Goal: Information Seeking & Learning: Learn about a topic

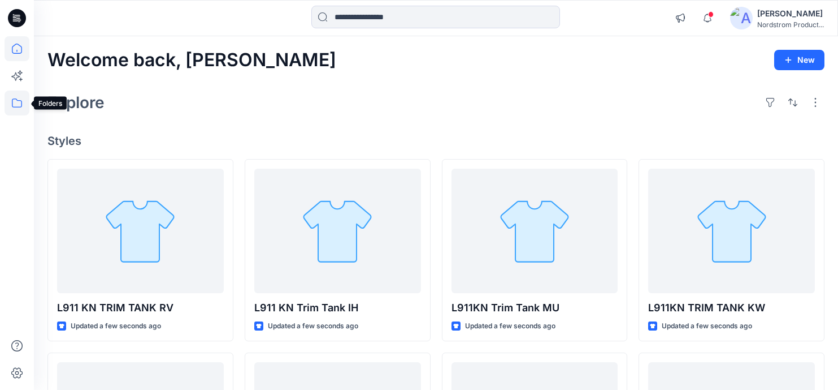
click at [20, 102] on icon at bounding box center [17, 102] width 25 height 25
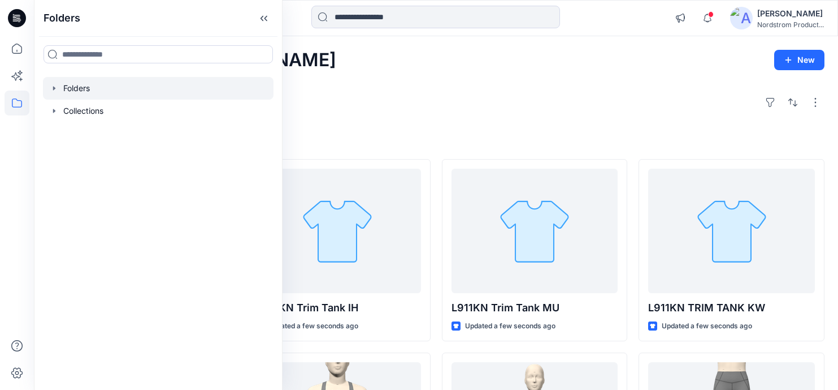
click at [97, 93] on div at bounding box center [158, 88] width 231 height 23
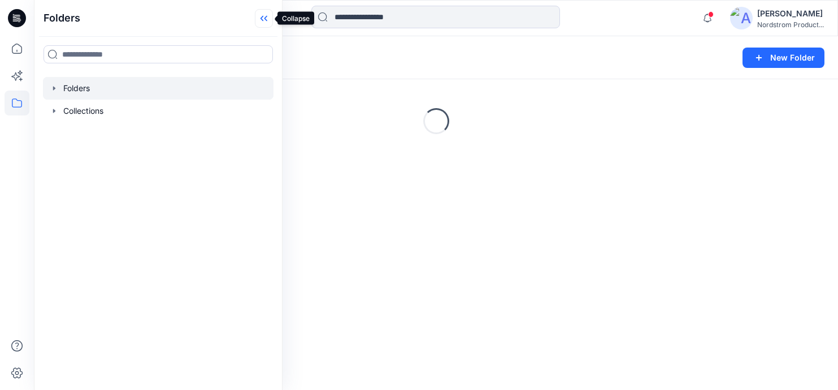
click at [268, 15] on icon at bounding box center [264, 18] width 18 height 19
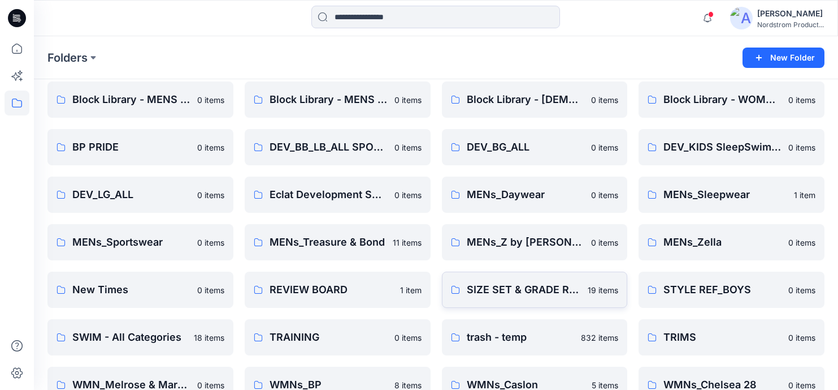
scroll to position [202, 0]
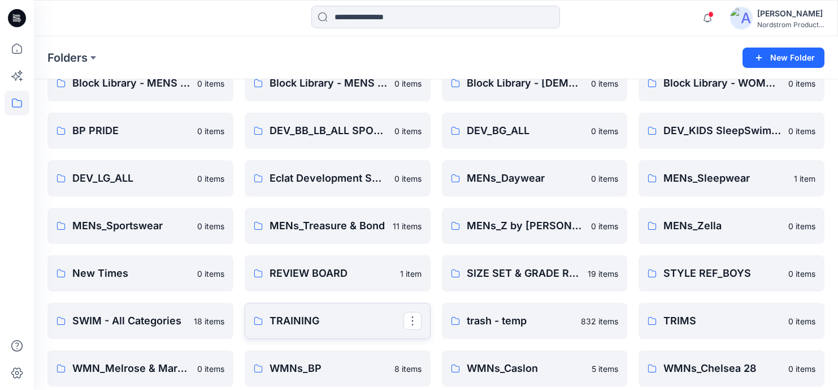
click at [332, 321] on p "TRAINING" at bounding box center [337, 321] width 134 height 16
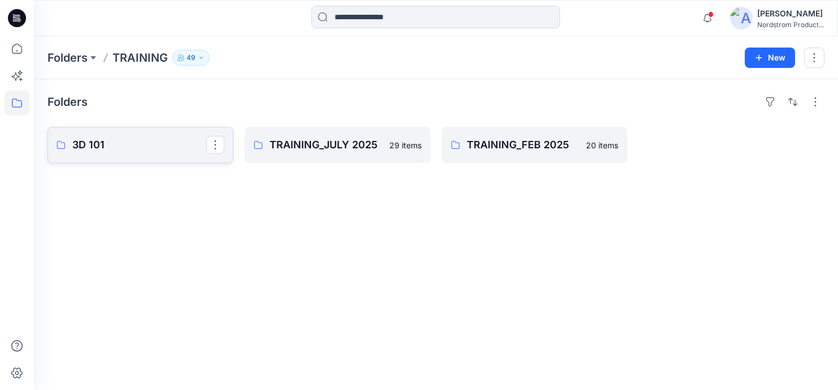
click at [120, 145] on p "3D 101" at bounding box center [139, 145] width 134 height 16
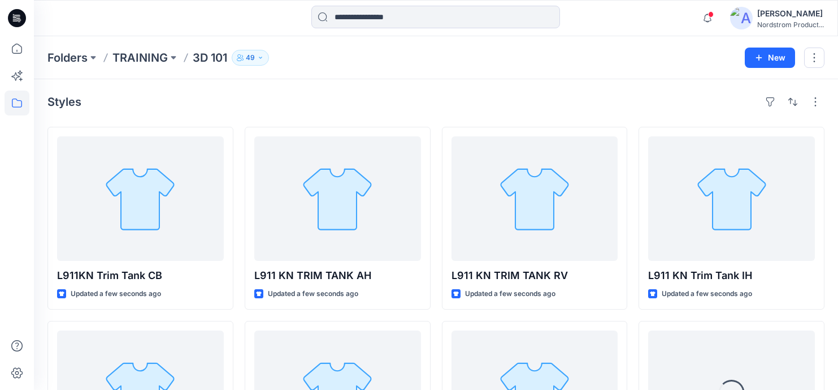
click at [262, 60] on icon "button" at bounding box center [260, 57] width 7 height 7
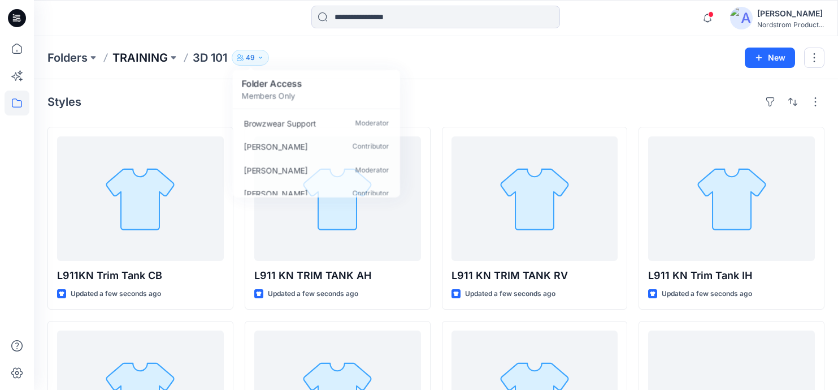
click at [131, 53] on p "TRAINING" at bounding box center [140, 58] width 55 height 16
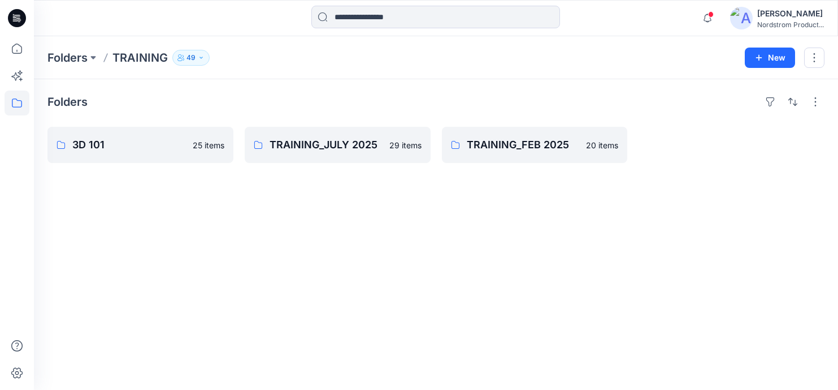
click at [198, 57] on icon "button" at bounding box center [201, 57] width 7 height 7
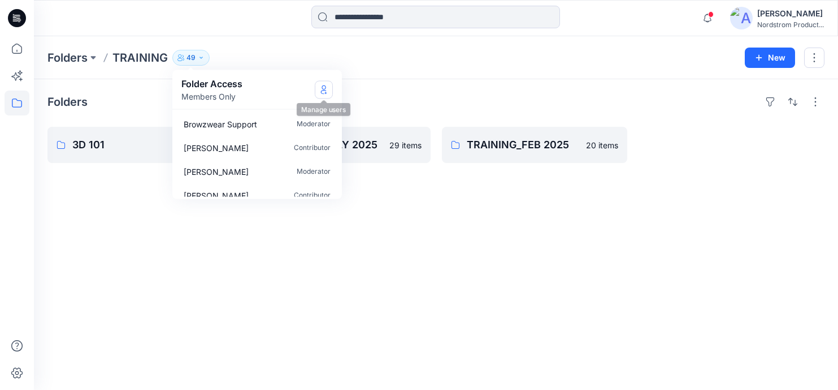
click at [329, 87] on button "Manage Users" at bounding box center [324, 89] width 18 height 18
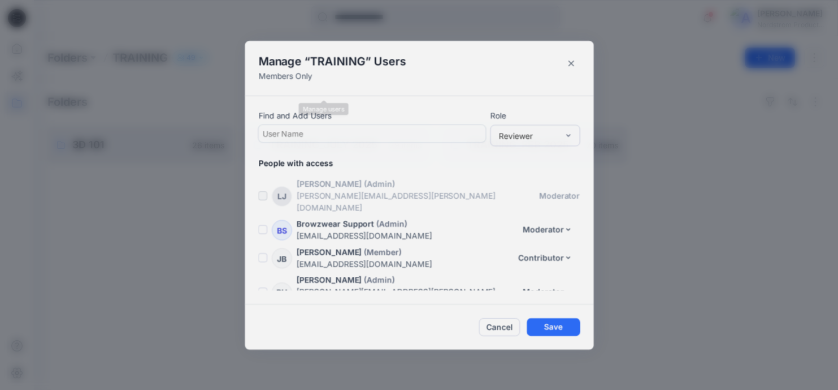
scroll to position [1268, 0]
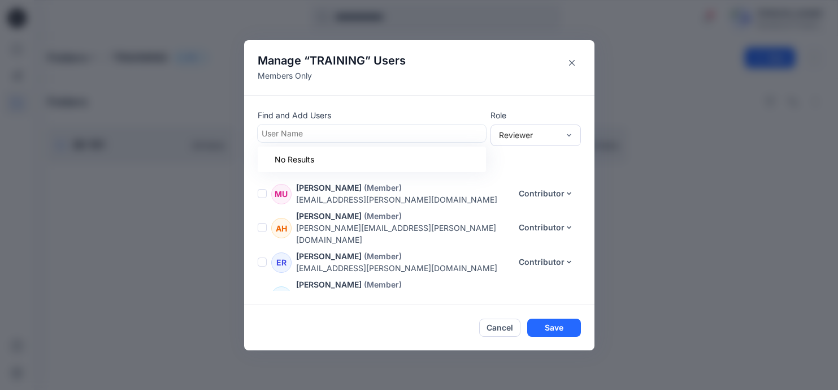
click at [341, 133] on div at bounding box center [372, 133] width 220 height 14
type input "*******"
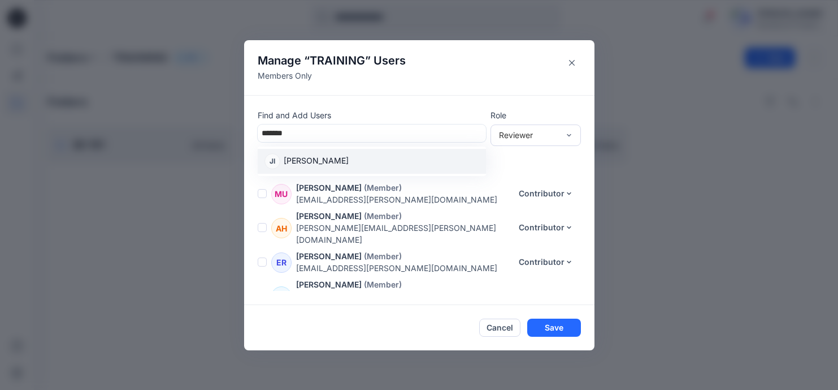
click at [321, 155] on p "[PERSON_NAME]" at bounding box center [316, 161] width 65 height 15
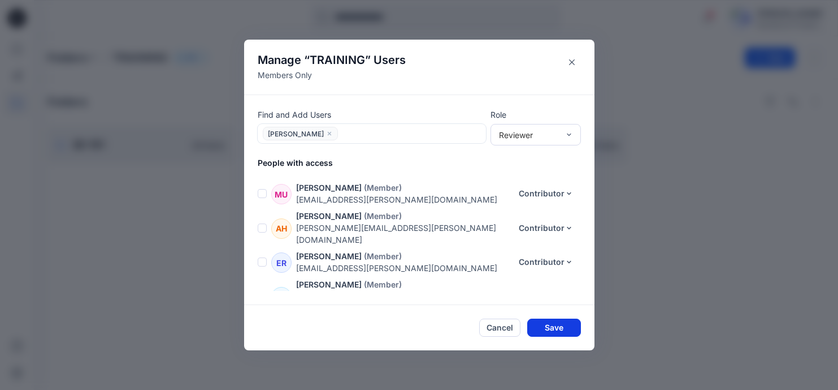
click at [565, 327] on button "Save" at bounding box center [554, 327] width 54 height 18
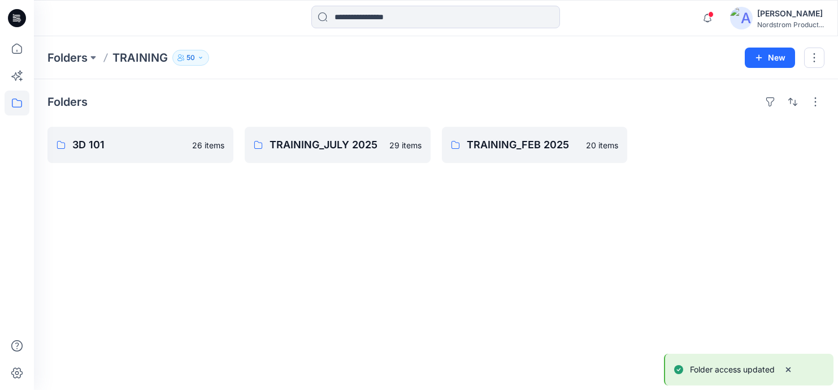
click at [185, 54] on button "50" at bounding box center [190, 58] width 37 height 16
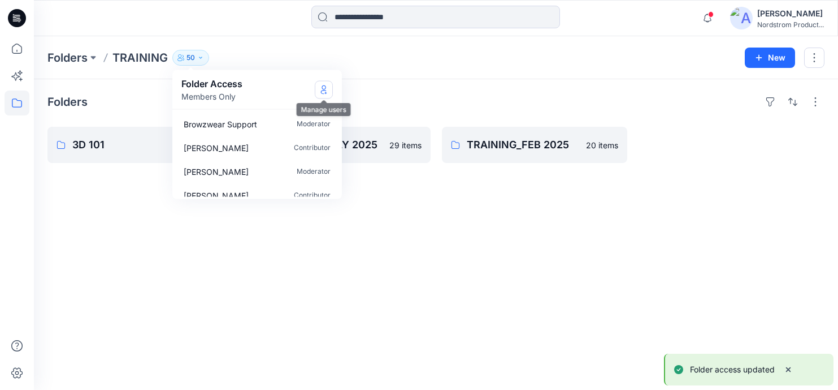
click at [327, 89] on icon "Manage Users" at bounding box center [323, 89] width 9 height 9
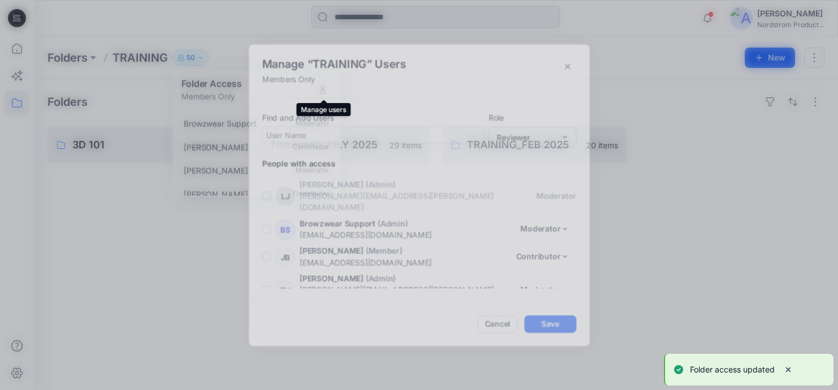
scroll to position [1296, 0]
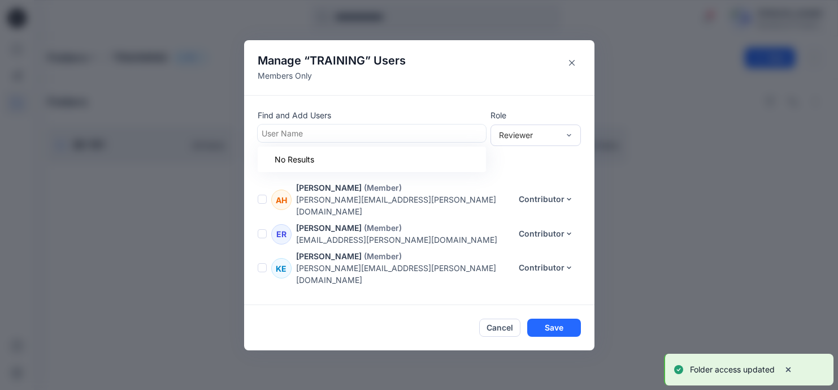
click at [319, 129] on div at bounding box center [372, 133] width 220 height 14
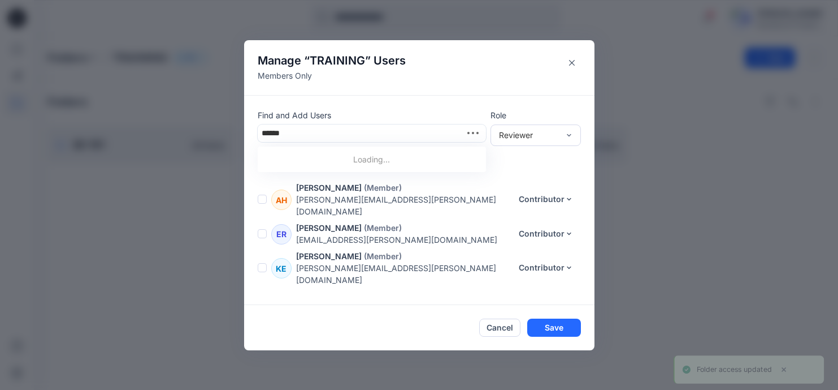
type input "*******"
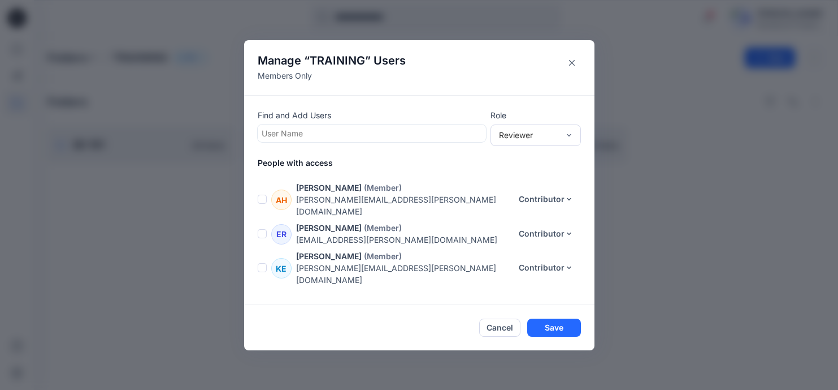
drag, startPoint x: 308, startPoint y: 132, endPoint x: 257, endPoint y: 126, distance: 50.7
click at [258, 126] on div "User Name" at bounding box center [372, 133] width 228 height 18
click at [542, 196] on button "Contributor" at bounding box center [539, 196] width 75 height 21
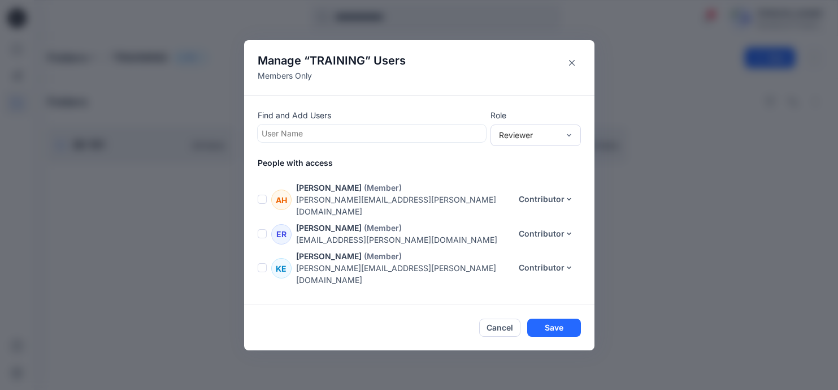
drag, startPoint x: 559, startPoint y: 323, endPoint x: 585, endPoint y: 305, distance: 31.7
click at [559, 323] on button "Save" at bounding box center [554, 327] width 54 height 18
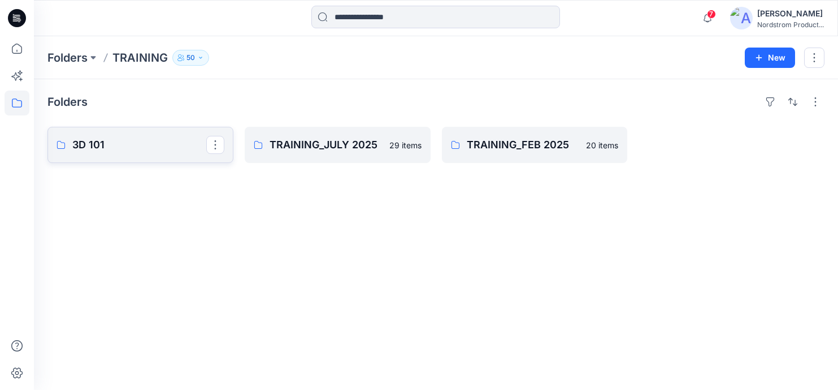
click at [136, 133] on link "3D 101" at bounding box center [140, 145] width 186 height 36
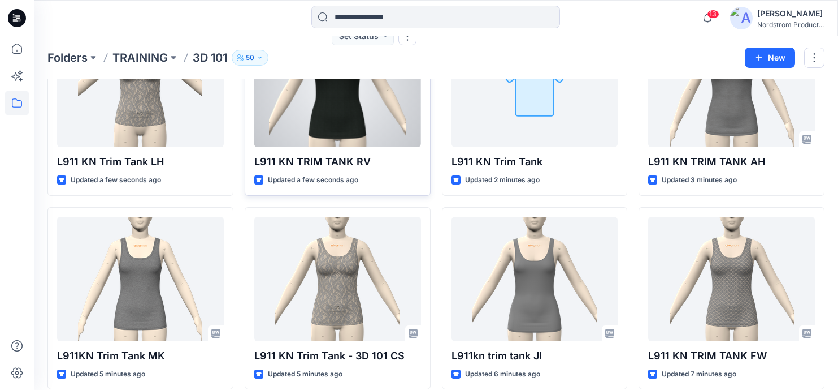
scroll to position [116, 0]
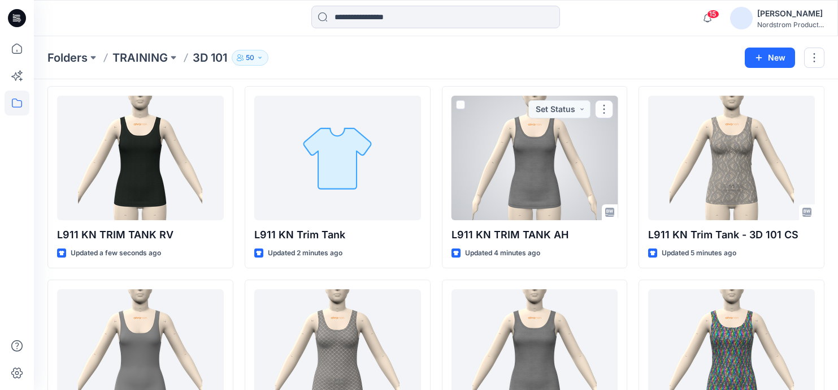
scroll to position [233, 0]
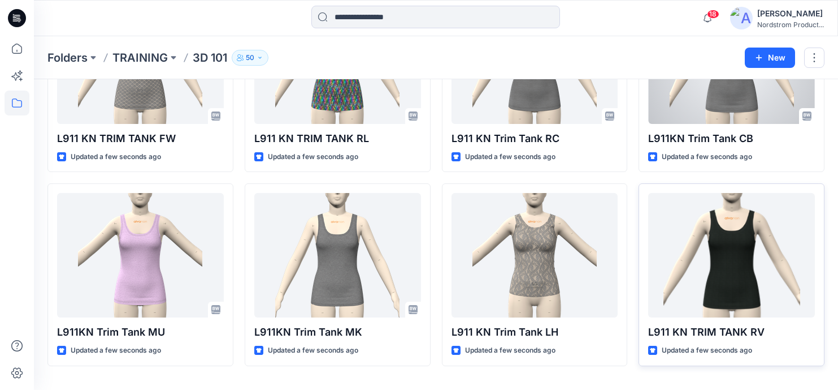
scroll to position [332, 0]
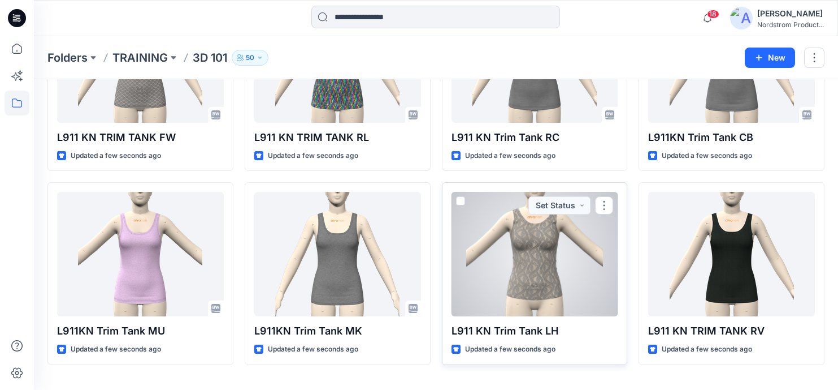
click at [522, 265] on div at bounding box center [535, 254] width 167 height 124
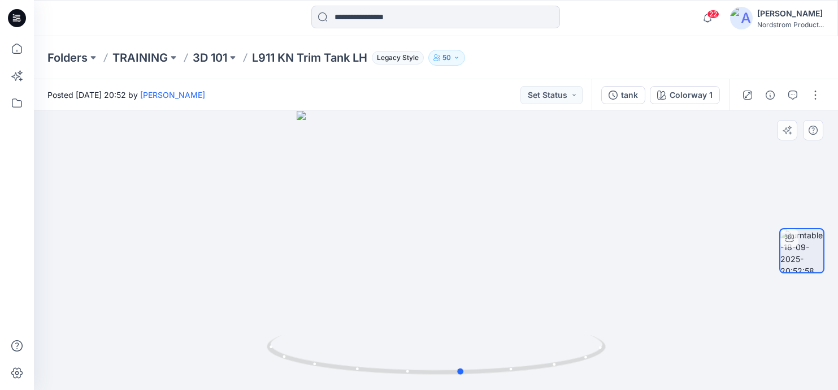
drag, startPoint x: 449, startPoint y: 237, endPoint x: 475, endPoint y: 238, distance: 25.4
click at [475, 238] on div at bounding box center [436, 250] width 805 height 279
click at [671, 97] on button "Colorway 1" at bounding box center [685, 95] width 70 height 18
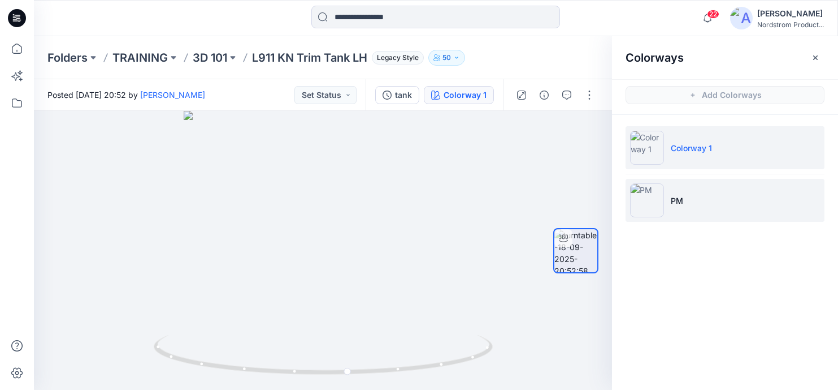
click at [708, 198] on li "PM" at bounding box center [725, 200] width 199 height 43
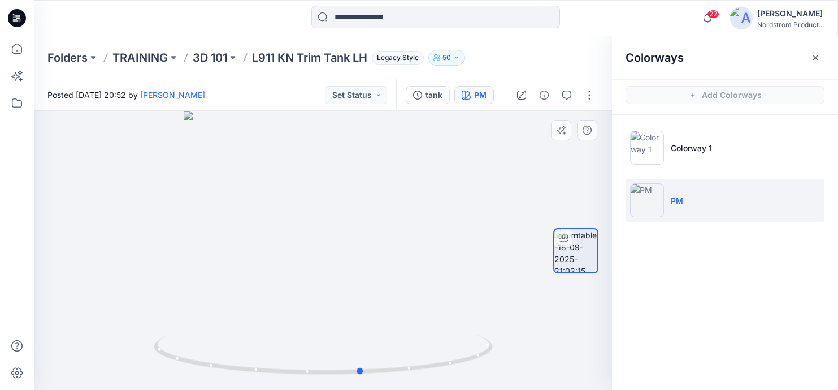
drag, startPoint x: 360, startPoint y: 234, endPoint x: 401, endPoint y: 247, distance: 43.1
click at [401, 247] on div at bounding box center [323, 250] width 578 height 279
drag, startPoint x: 821, startPoint y: 55, endPoint x: 802, endPoint y: 60, distance: 20.4
click at [821, 54] on button "button" at bounding box center [816, 58] width 18 height 18
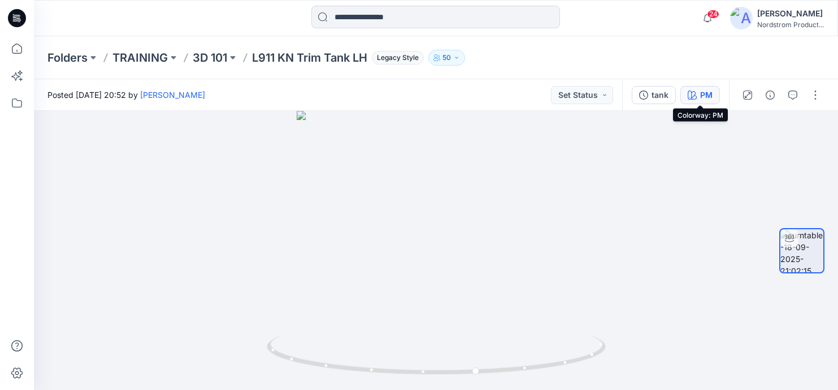
click at [693, 87] on button "PM" at bounding box center [701, 95] width 40 height 18
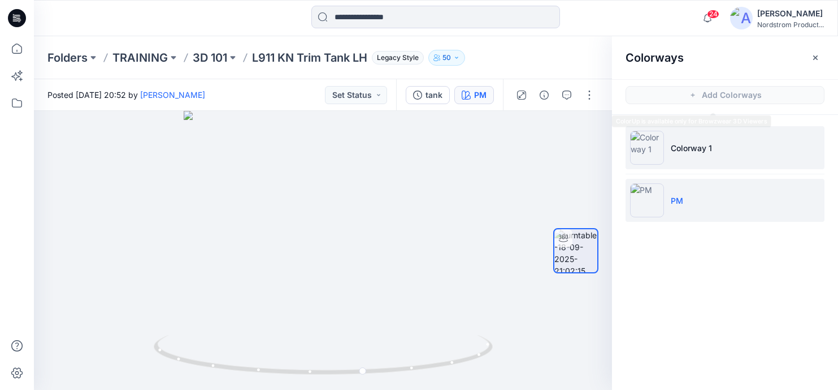
click at [701, 146] on p "Colorway 1" at bounding box center [691, 148] width 41 height 12
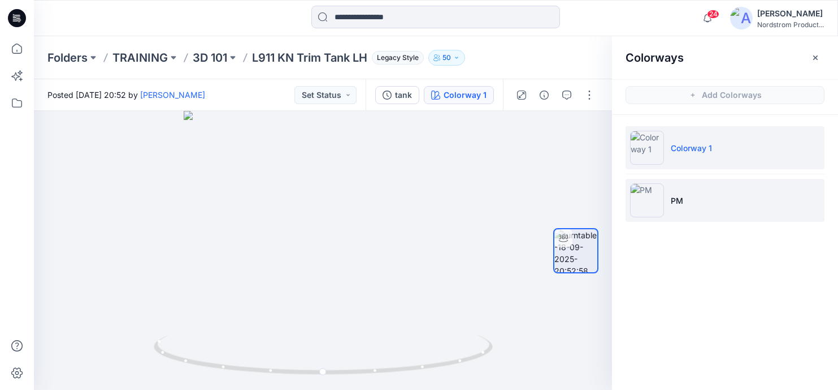
click at [716, 197] on li "PM" at bounding box center [725, 200] width 199 height 43
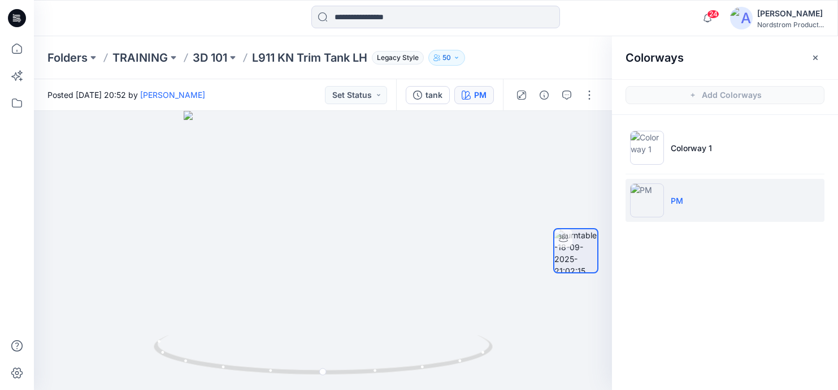
click at [810, 53] on button "button" at bounding box center [816, 58] width 18 height 18
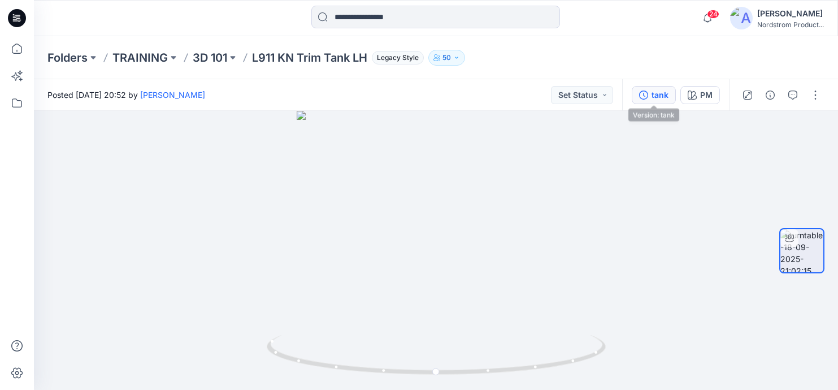
click at [658, 92] on div "tank" at bounding box center [660, 95] width 17 height 12
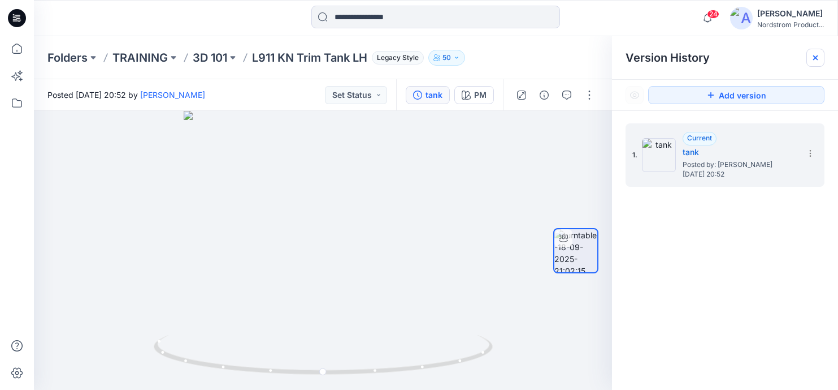
click at [819, 55] on icon at bounding box center [815, 57] width 9 height 9
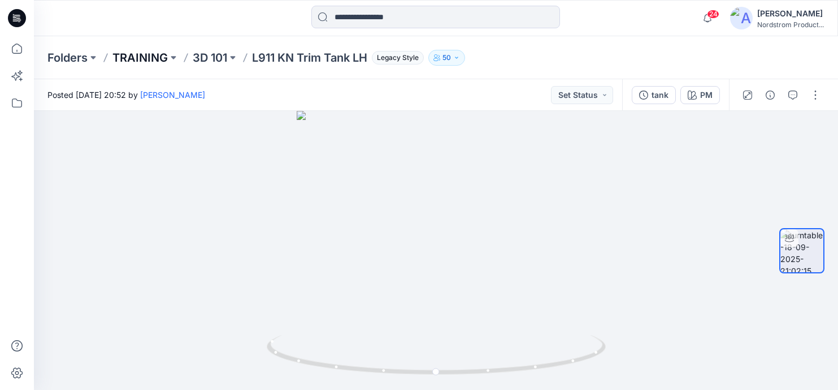
click at [141, 55] on p "TRAINING" at bounding box center [140, 58] width 55 height 16
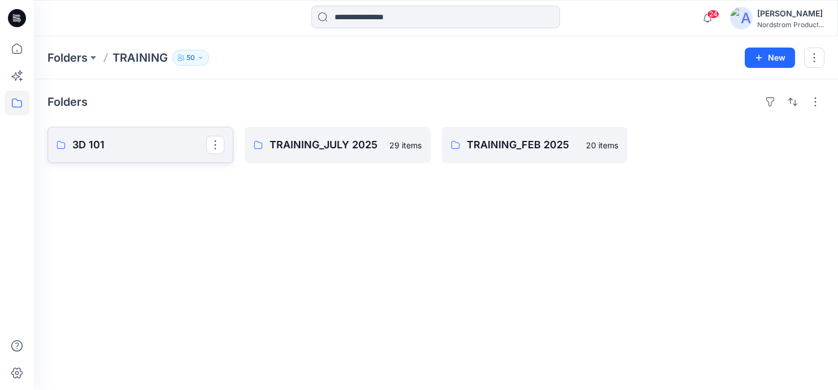
click at [147, 144] on p "3D 101" at bounding box center [139, 145] width 134 height 16
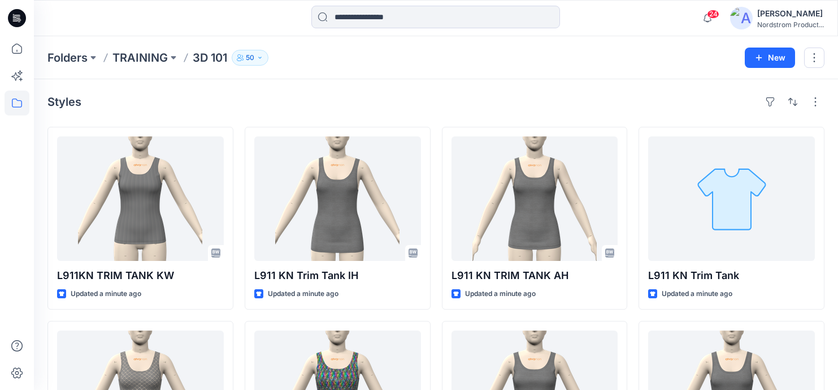
drag, startPoint x: 444, startPoint y: 87, endPoint x: 416, endPoint y: 64, distance: 36.2
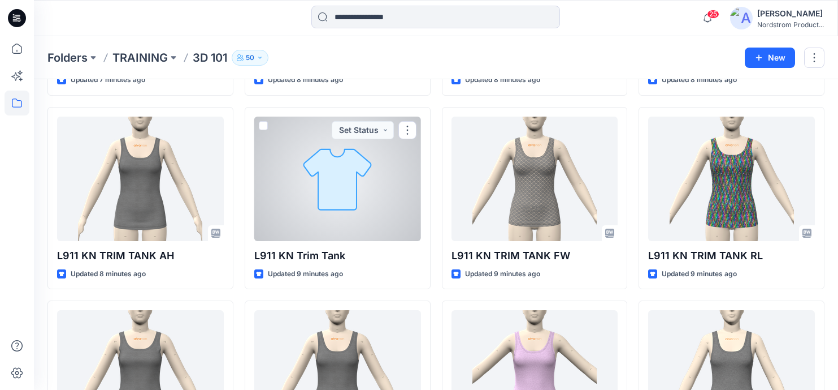
scroll to position [214, 0]
click at [368, 179] on div at bounding box center [337, 178] width 167 height 124
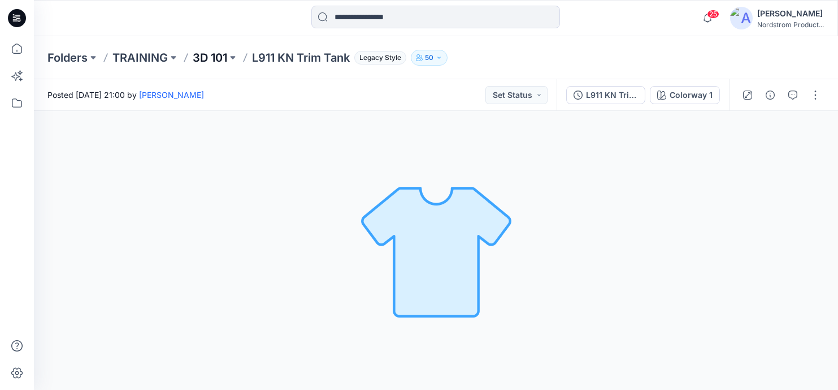
click at [209, 62] on p "3D 101" at bounding box center [210, 58] width 34 height 16
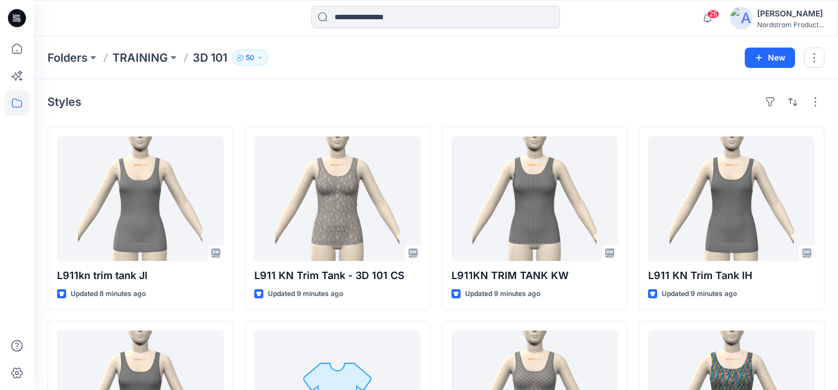
click at [611, 106] on div "Styles" at bounding box center [435, 102] width 777 height 18
